Goal: Information Seeking & Learning: Learn about a topic

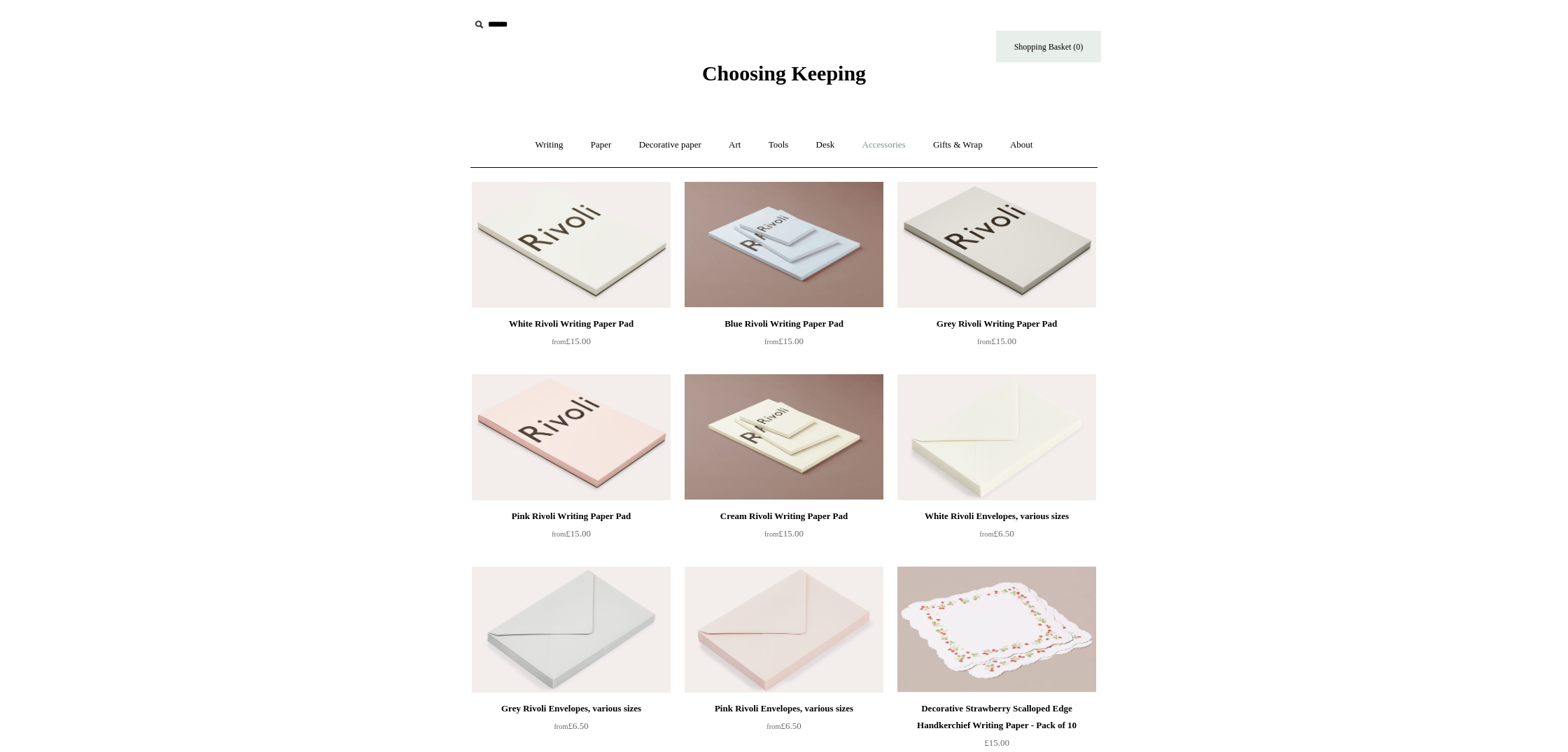
click at [888, 148] on link "Accessories +" at bounding box center [883, 145] width 68 height 37
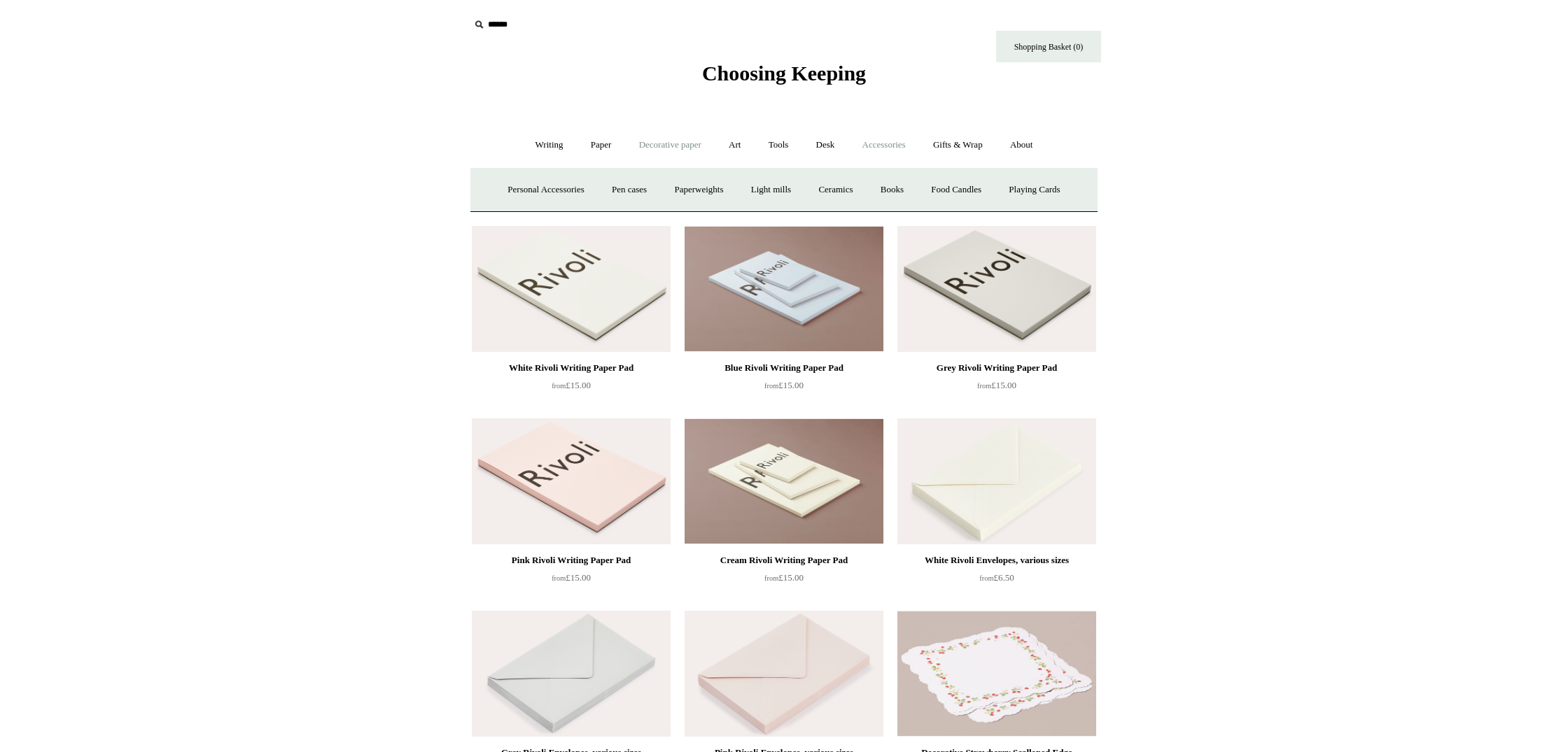
click at [691, 147] on link "Decorative paper +" at bounding box center [669, 145] width 87 height 37
click at [999, 186] on link "Italian woodblock" at bounding box center [969, 190] width 91 height 37
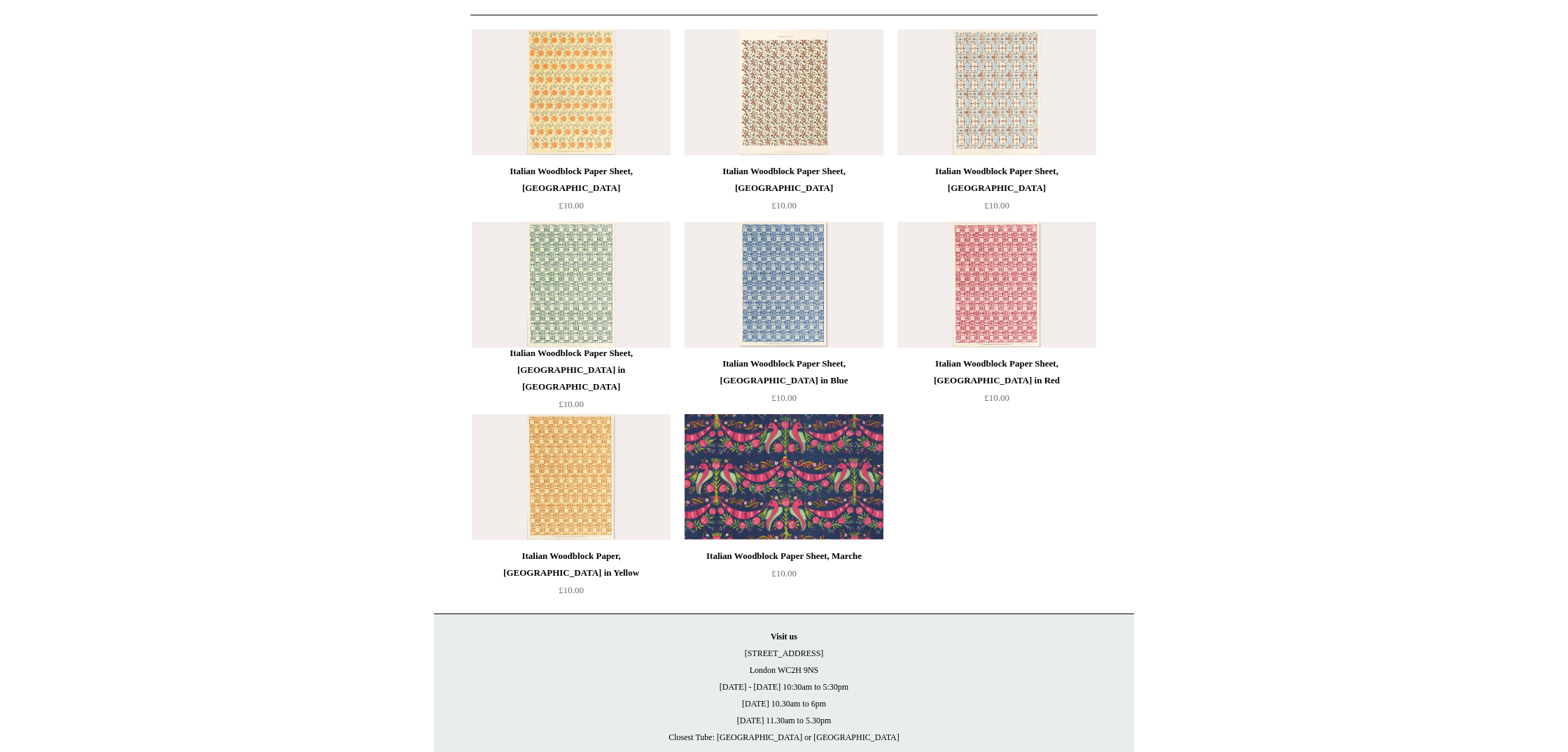
scroll to position [153, 0]
click at [992, 313] on img at bounding box center [996, 285] width 199 height 126
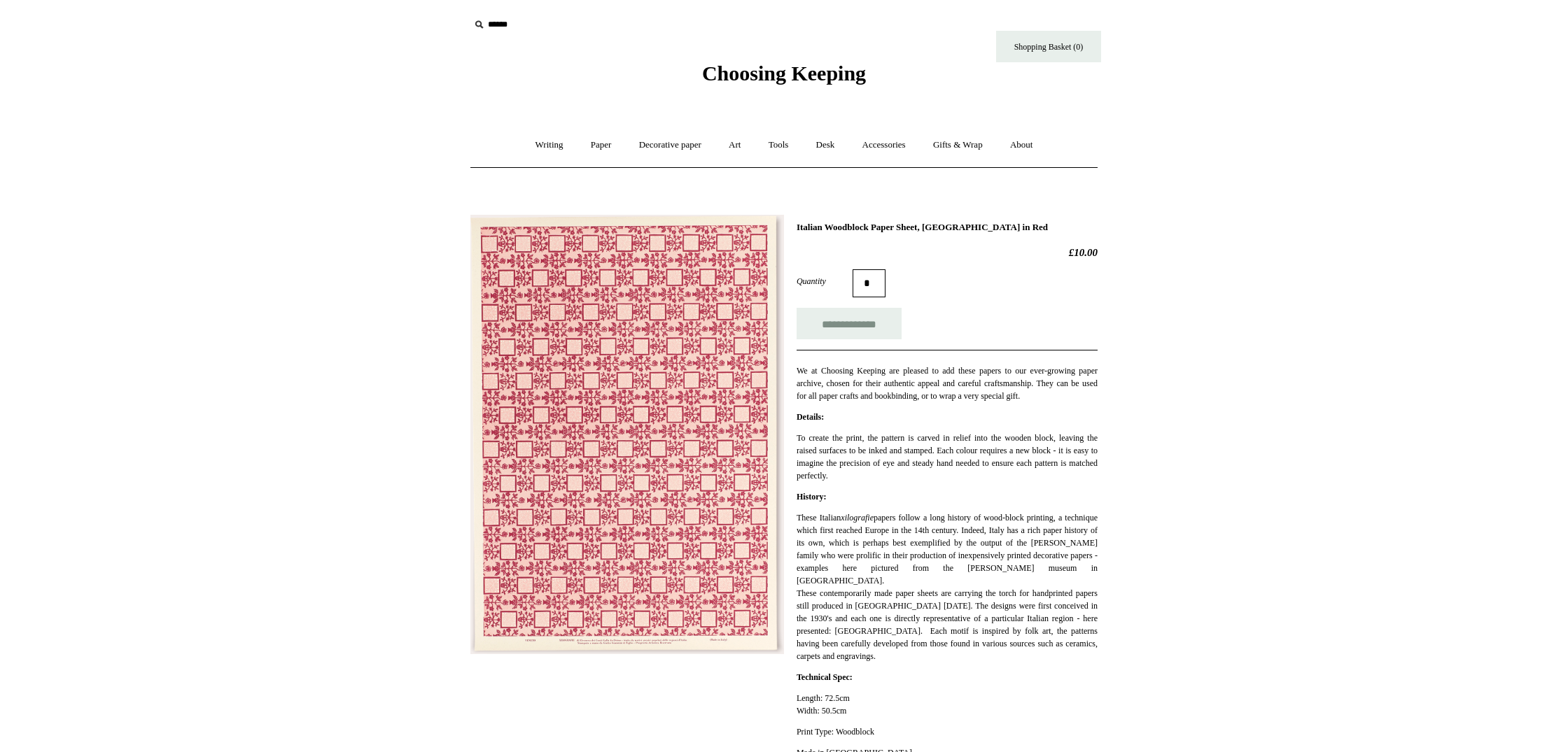
click at [707, 412] on img at bounding box center [627, 434] width 313 height 439
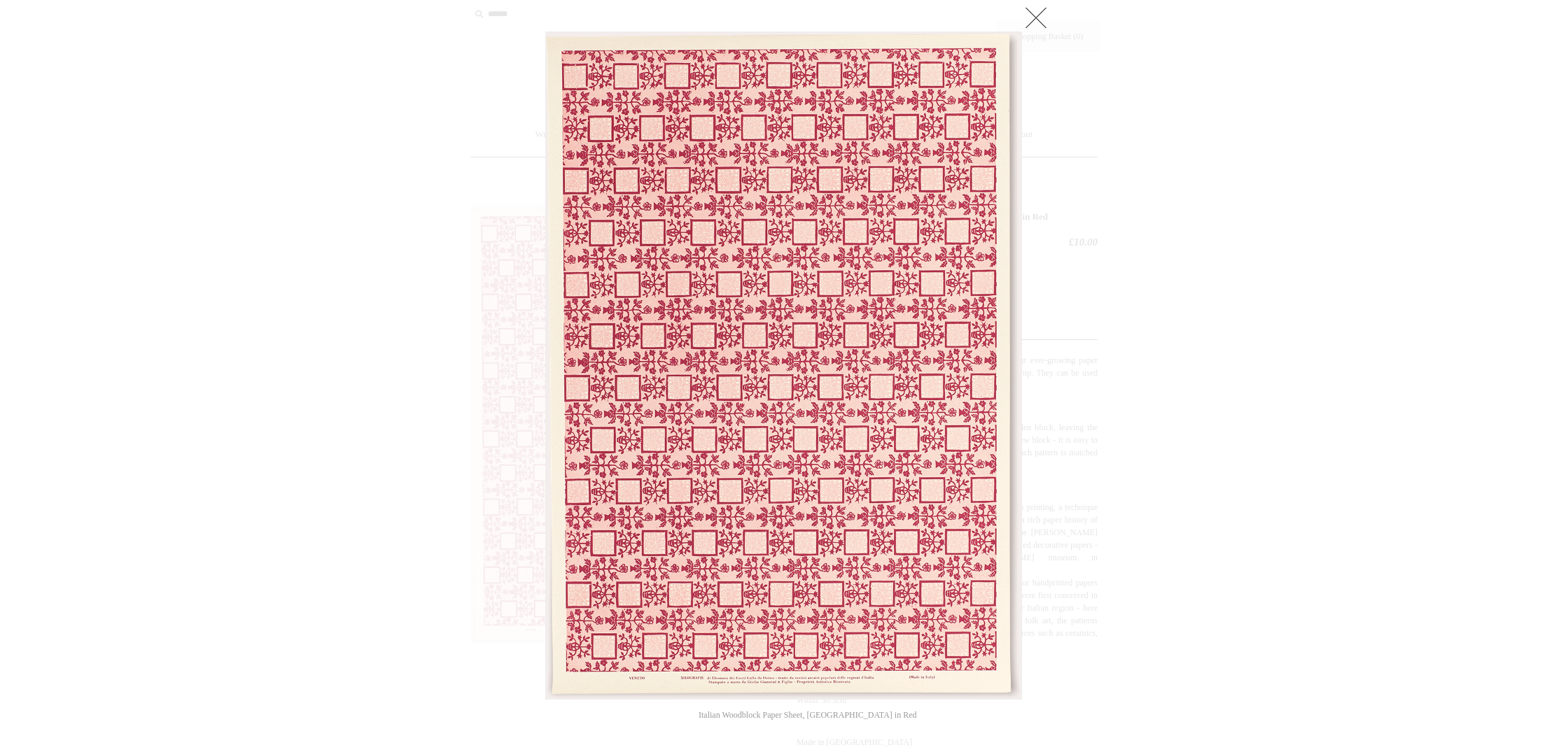
scroll to position [10, 0]
click at [1034, 10] on link at bounding box center [1035, 17] width 28 height 28
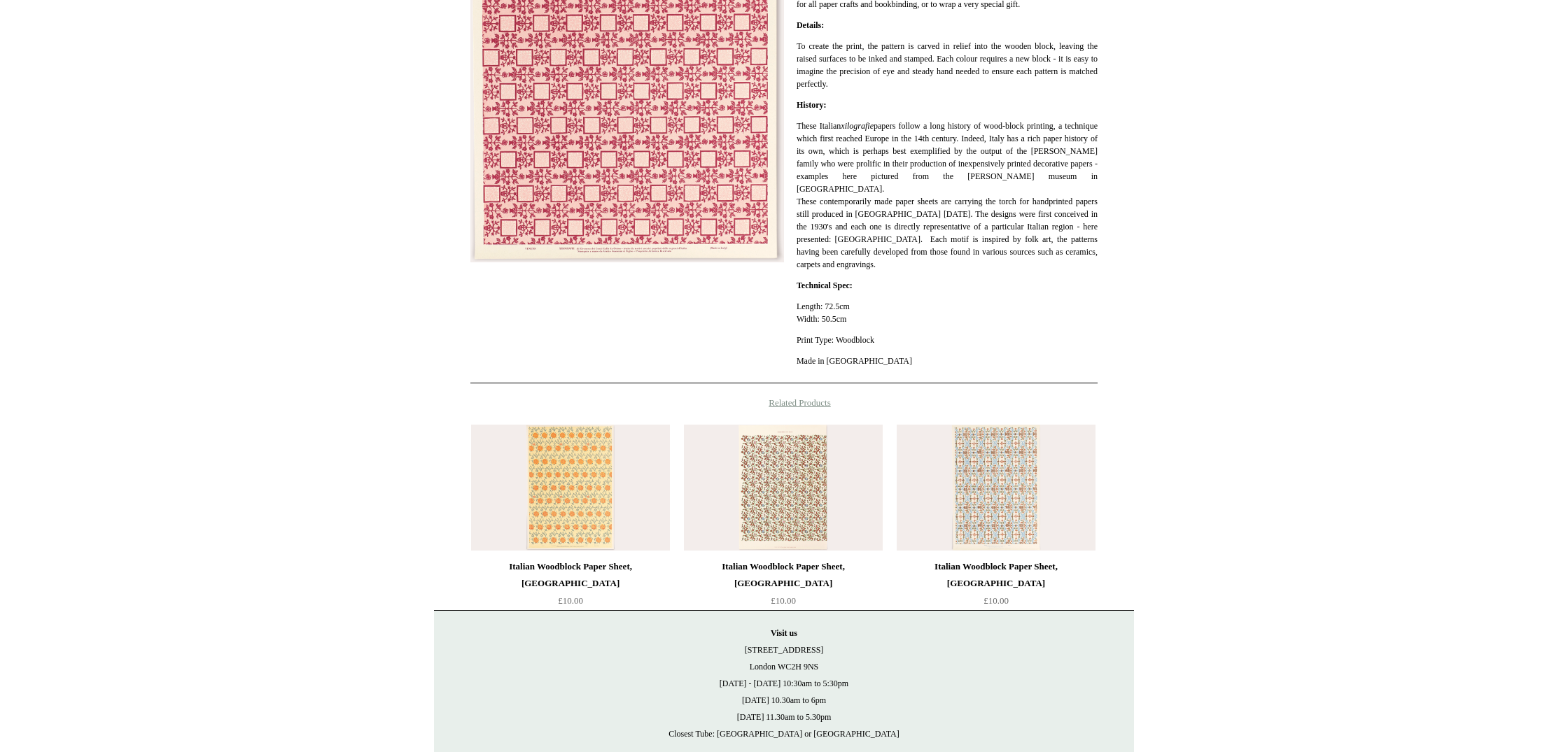
scroll to position [406, 0]
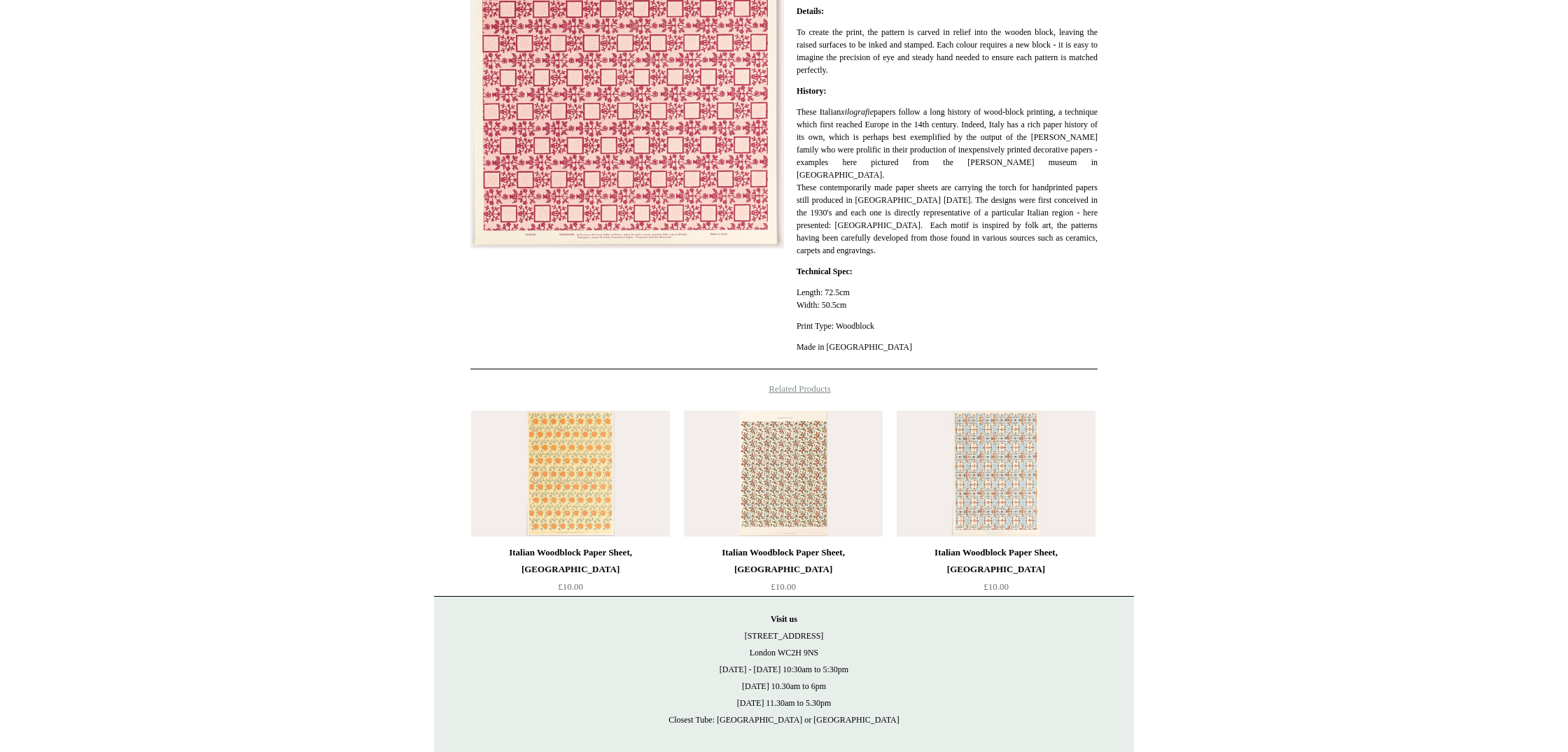
click at [1029, 483] on img at bounding box center [996, 474] width 199 height 126
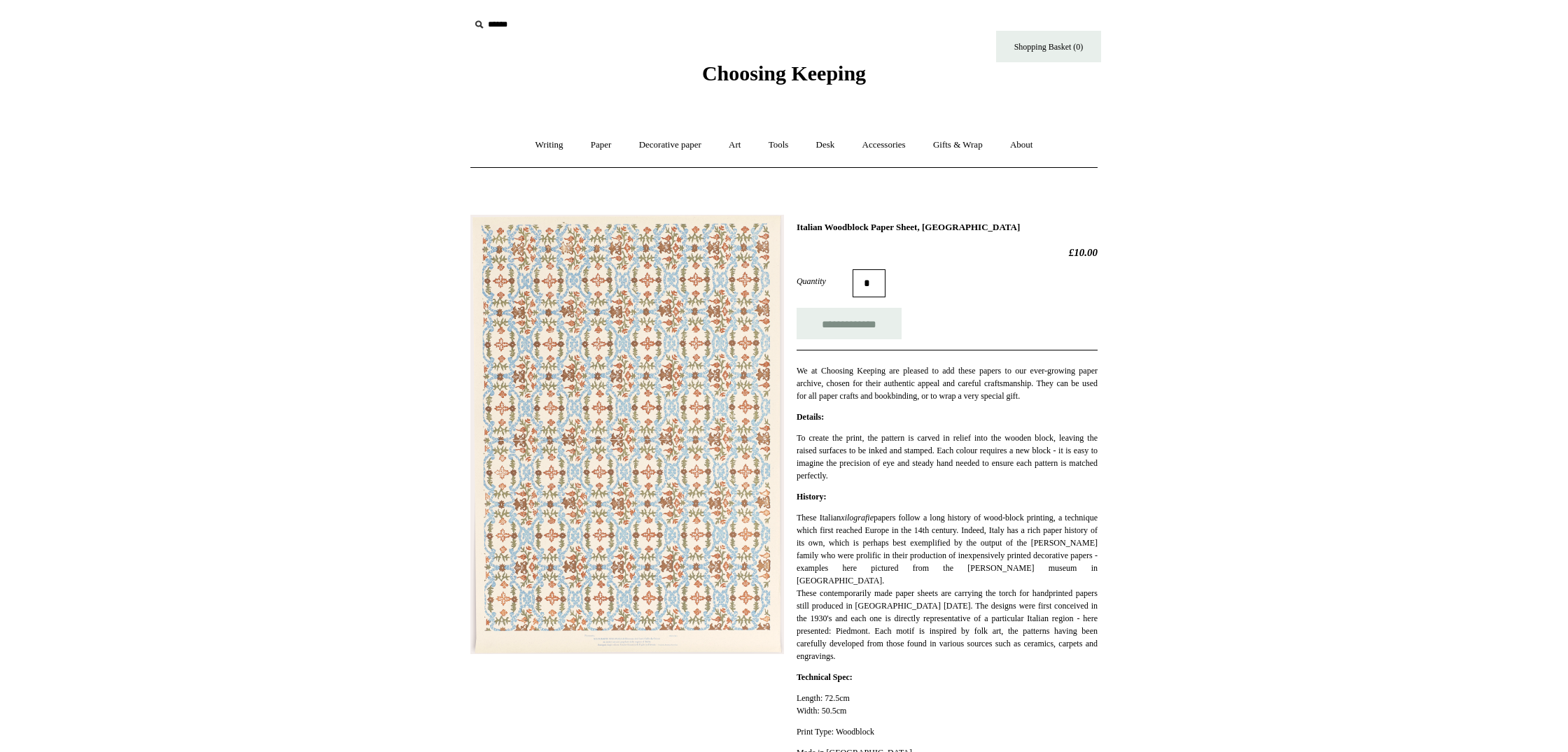
scroll to position [0, 1]
click at [708, 471] on img at bounding box center [627, 434] width 313 height 439
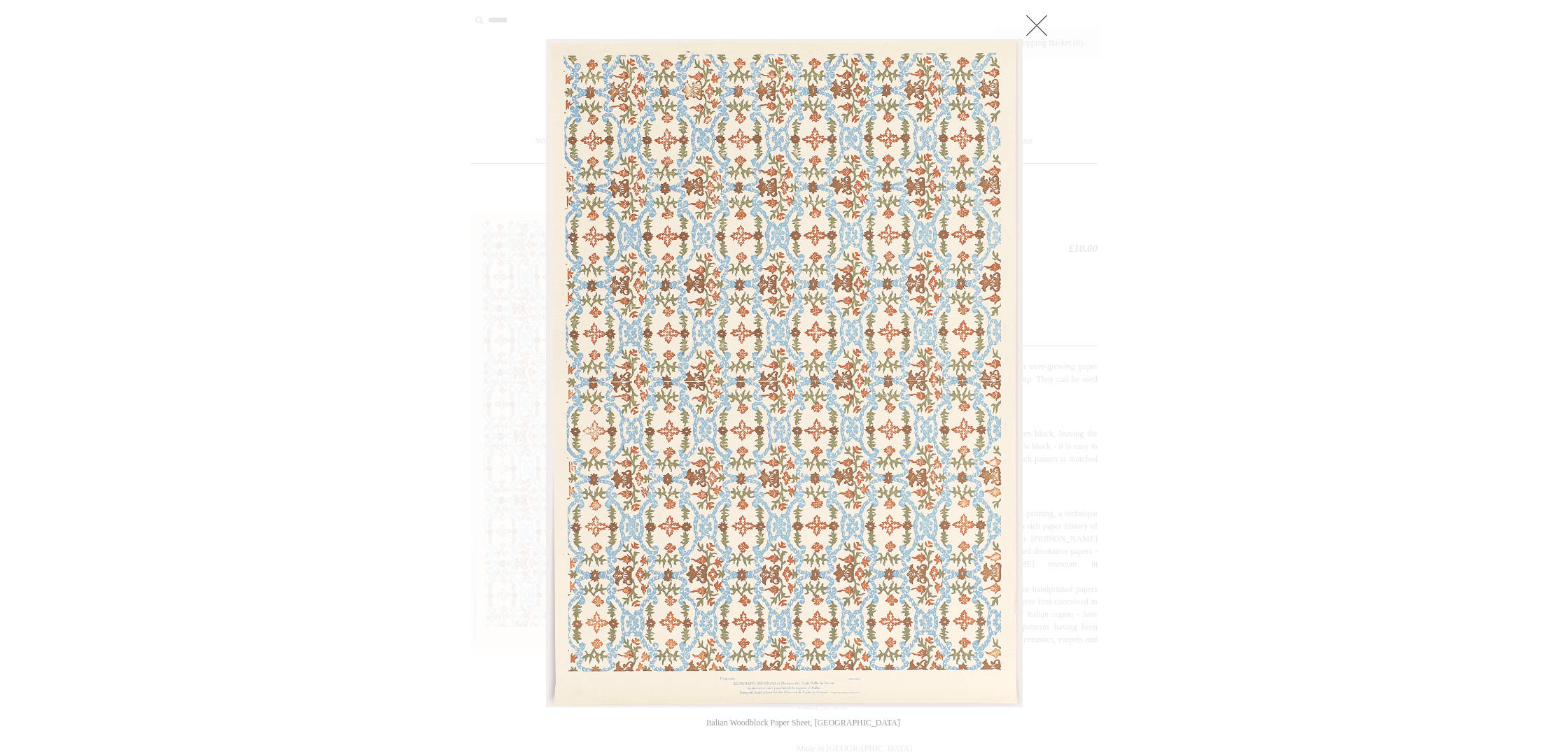
scroll to position [7, 0]
click at [1047, 19] on link at bounding box center [1036, 22] width 28 height 28
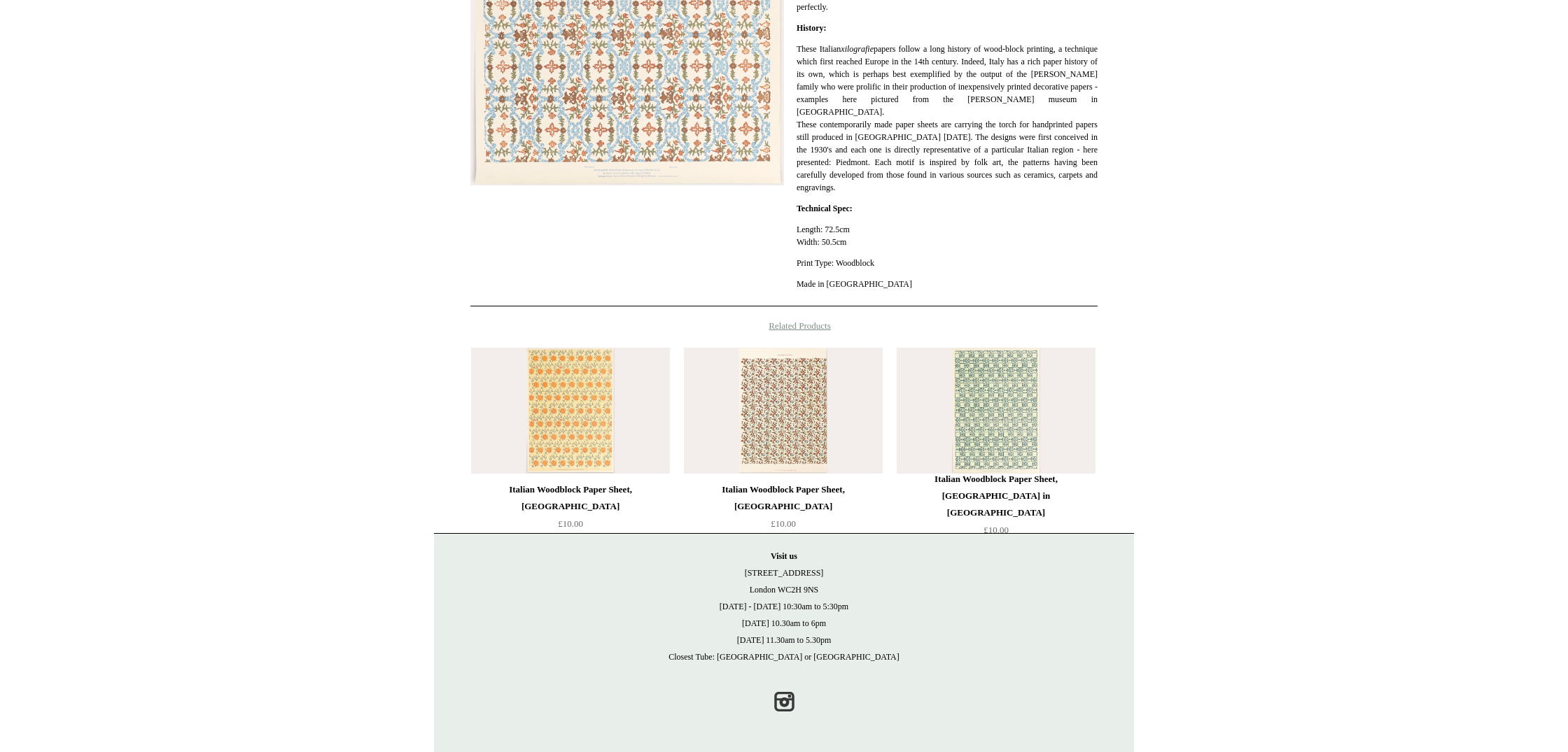
scroll to position [468, 0]
click at [746, 423] on img at bounding box center [783, 412] width 199 height 126
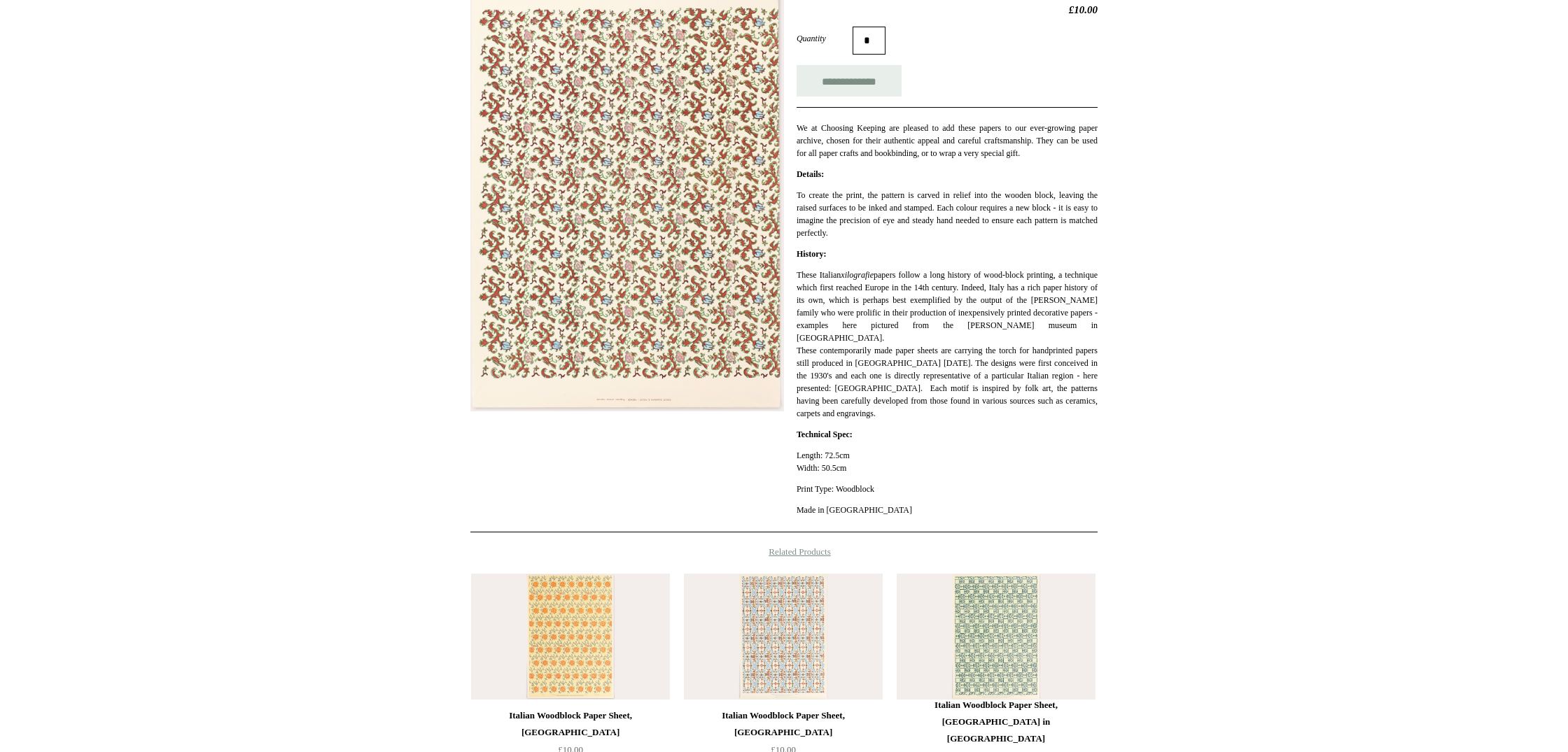
scroll to position [259, 0]
